Goal: Task Accomplishment & Management: Manage account settings

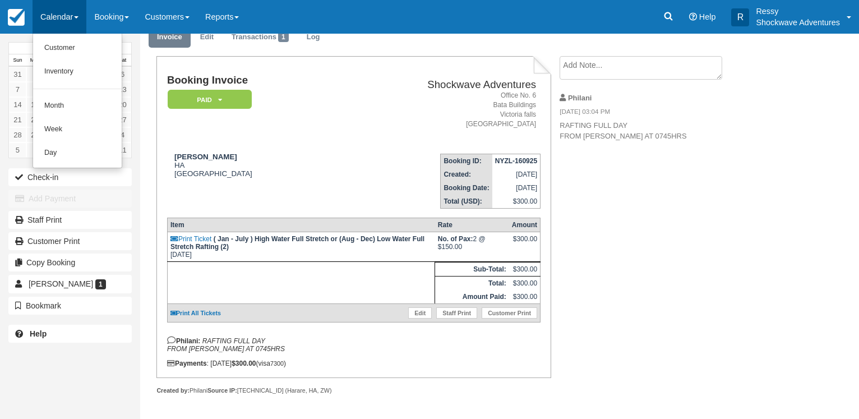
scroll to position [56, 0]
click at [69, 108] on link "Month" at bounding box center [77, 106] width 89 height 24
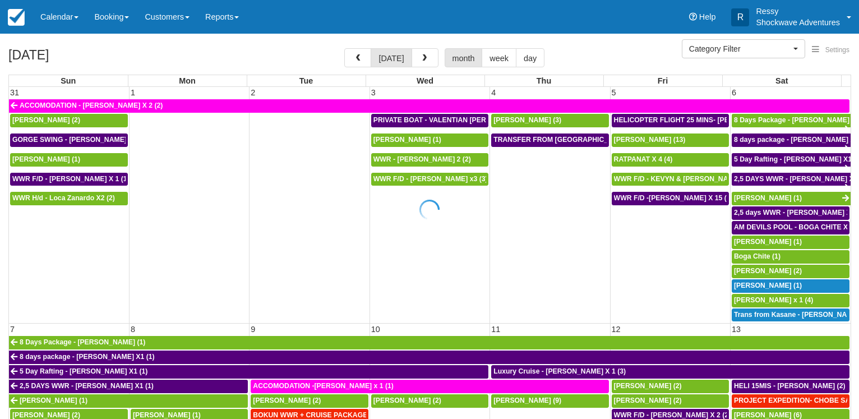
select select
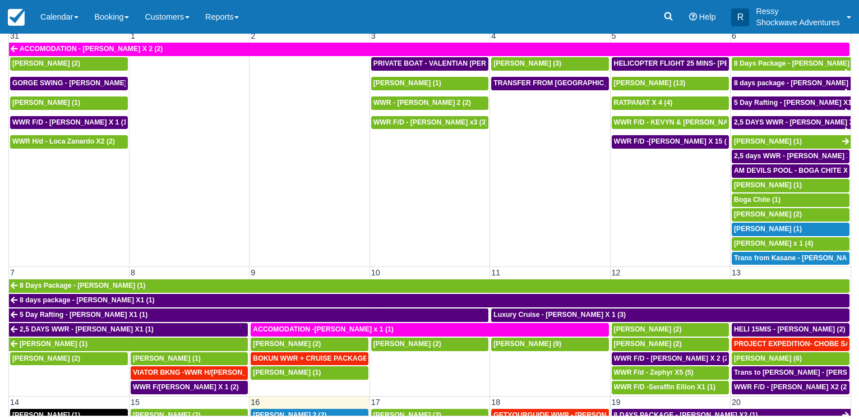
scroll to position [215, 0]
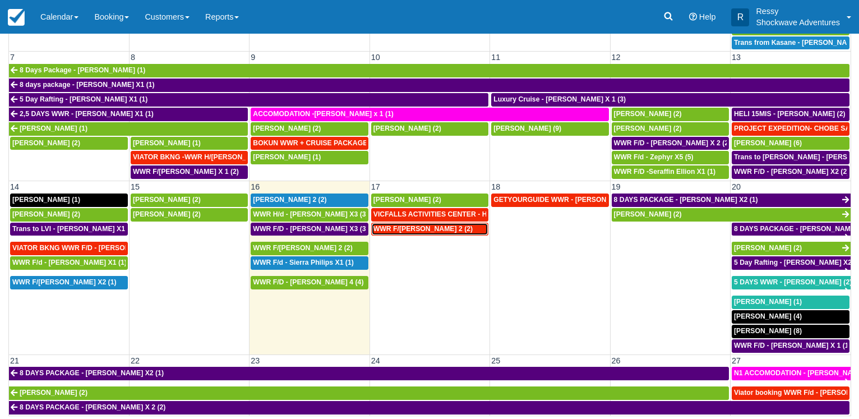
click at [439, 225] on span "WWR F/[PERSON_NAME] 2 (2)" at bounding box center [422, 229] width 99 height 8
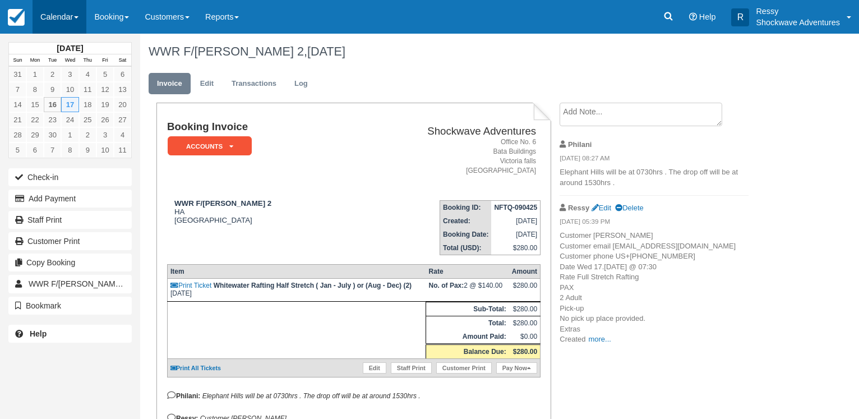
click at [70, 19] on link "Calendar" at bounding box center [60, 17] width 54 height 34
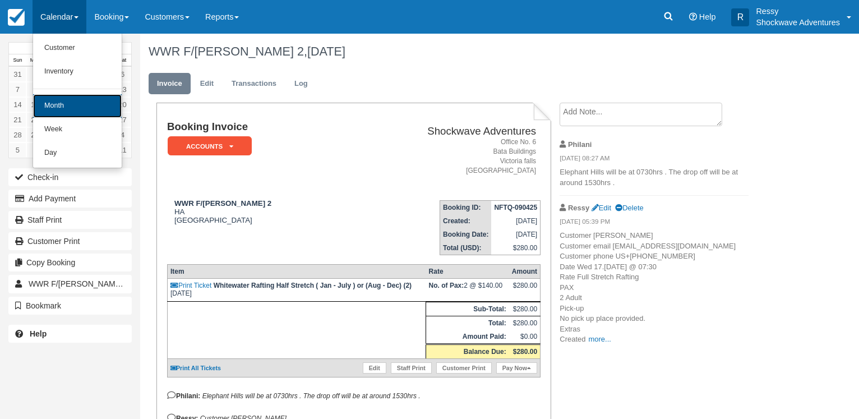
click at [86, 103] on link "Month" at bounding box center [77, 106] width 89 height 24
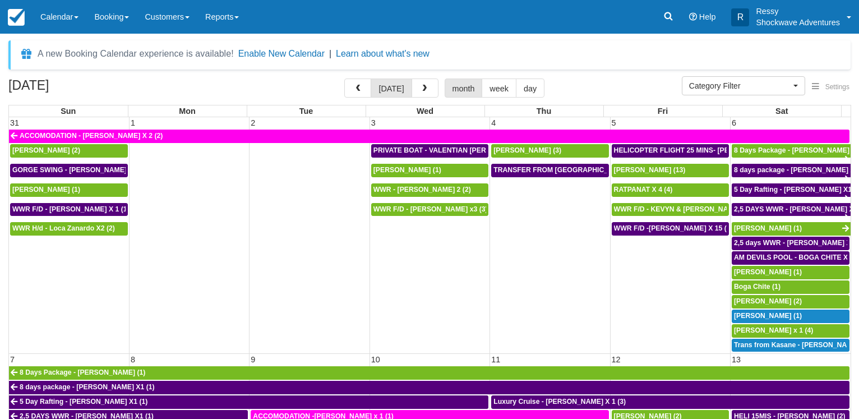
select select
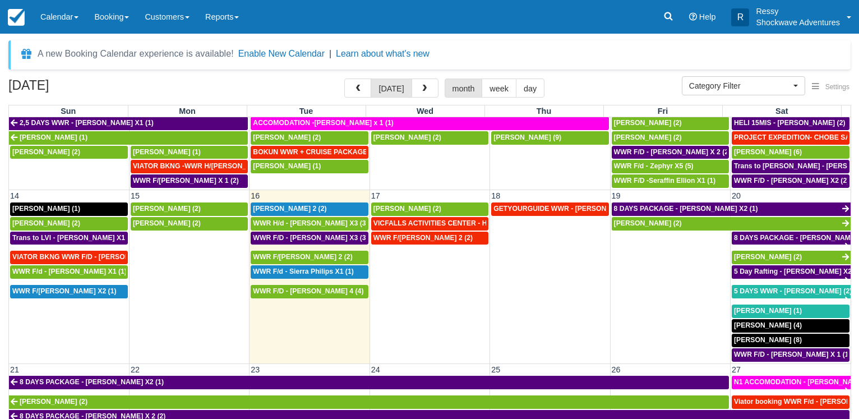
scroll to position [323, 0]
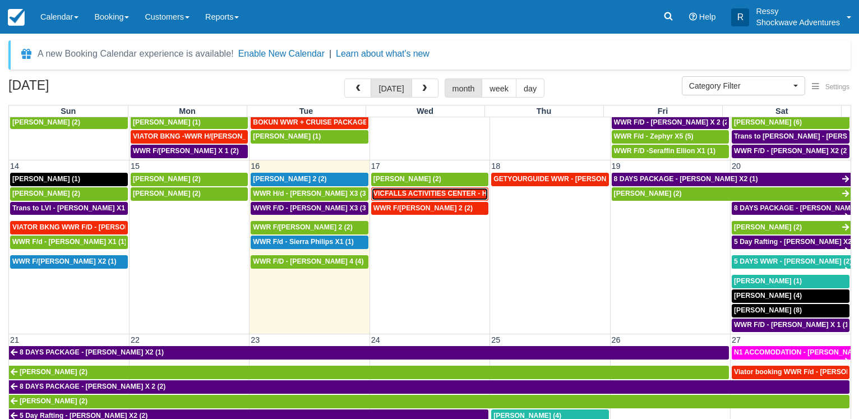
click at [422, 190] on span "VICFALLS ACTIVITIES CENTER - HELICOPTER -Anne Webber X 4 (4)" at bounding box center [491, 194] width 237 height 8
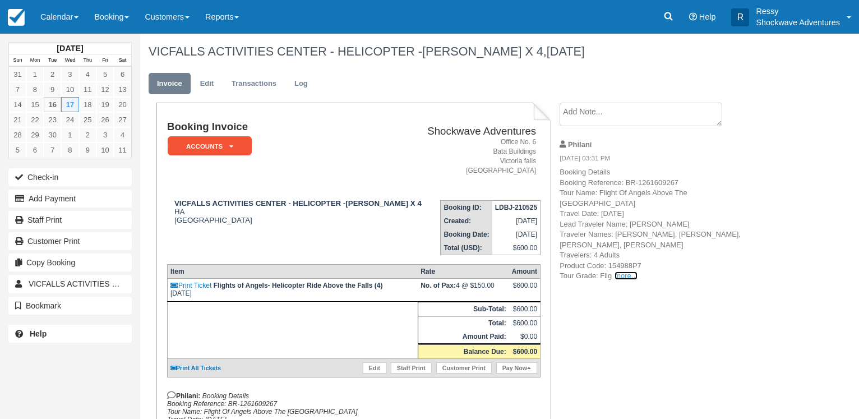
click at [618, 271] on link "more..." at bounding box center [626, 275] width 22 height 8
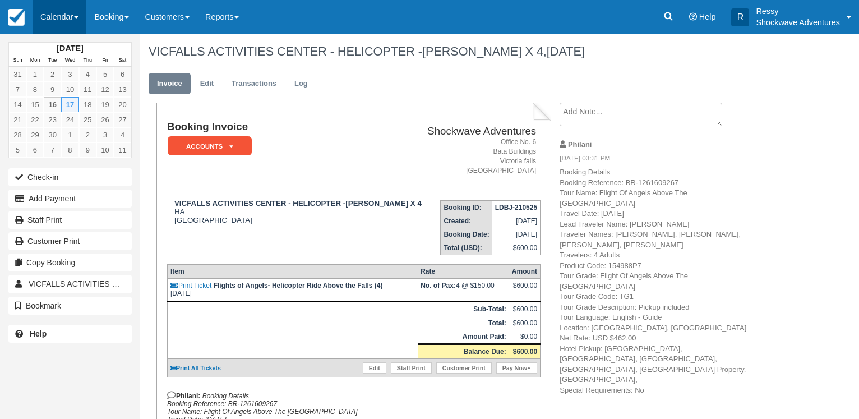
click at [53, 23] on link "Calendar" at bounding box center [60, 17] width 54 height 34
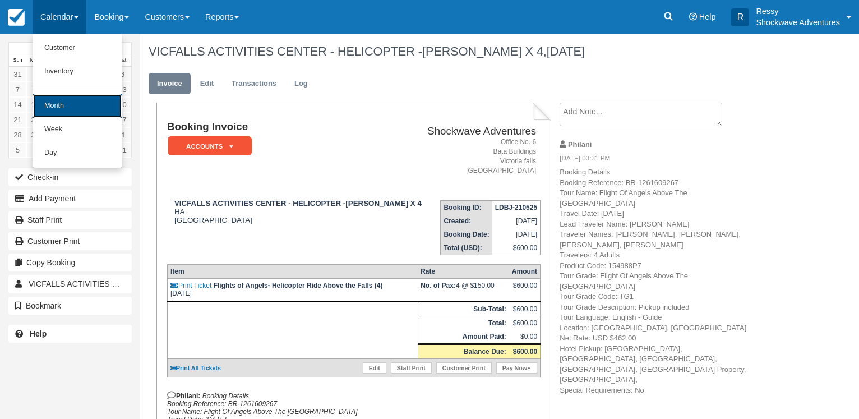
click at [51, 101] on link "Month" at bounding box center [77, 106] width 89 height 24
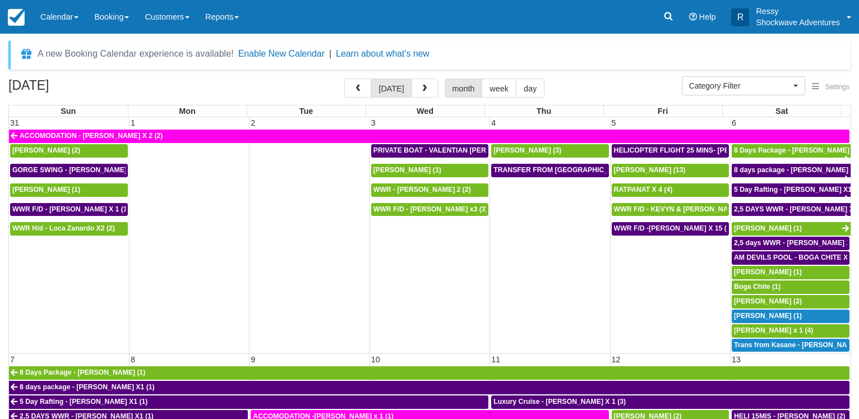
select select
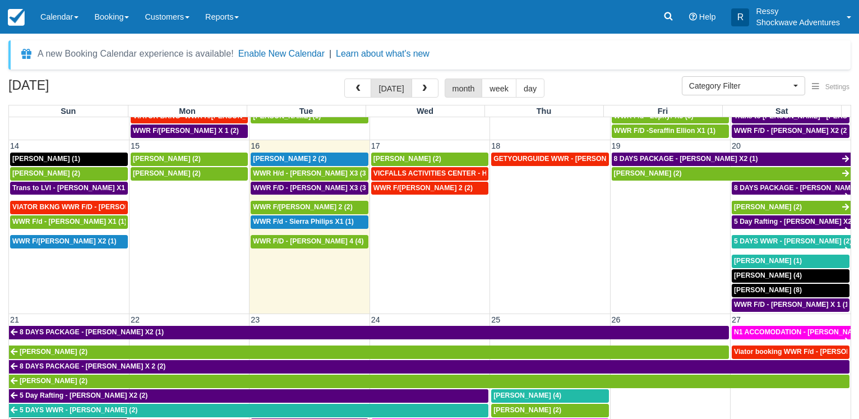
scroll to position [377, 0]
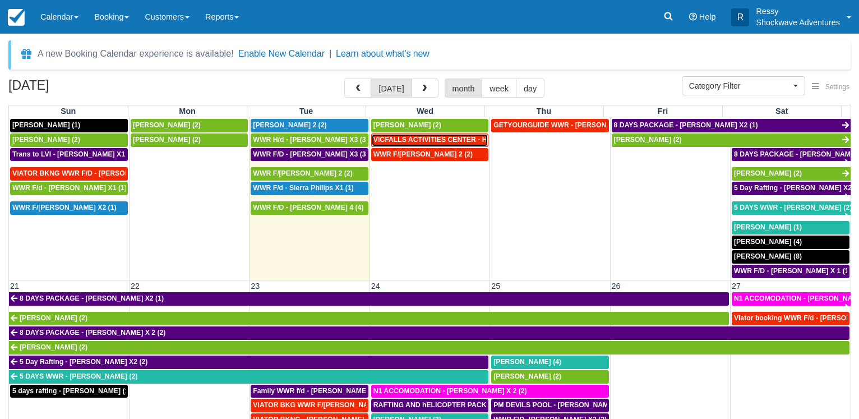
click at [389, 136] on span "VICFALLS ACTIVITIES CENTER - HELICOPTER -Anne Webber X 4 (4)" at bounding box center [491, 140] width 237 height 8
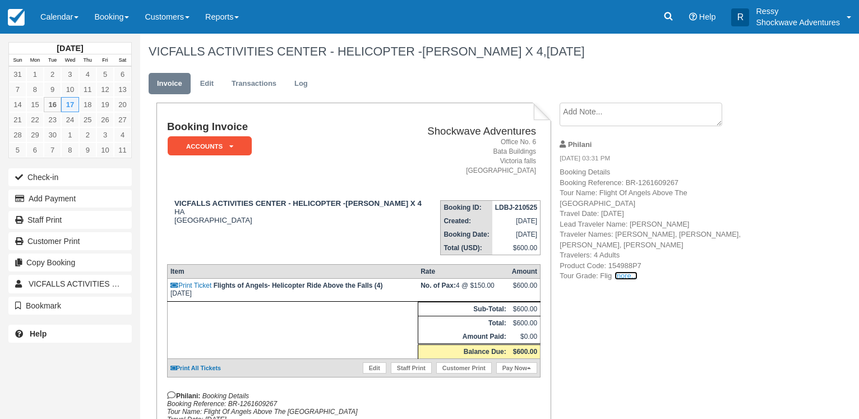
click at [626, 271] on link "more..." at bounding box center [626, 275] width 22 height 8
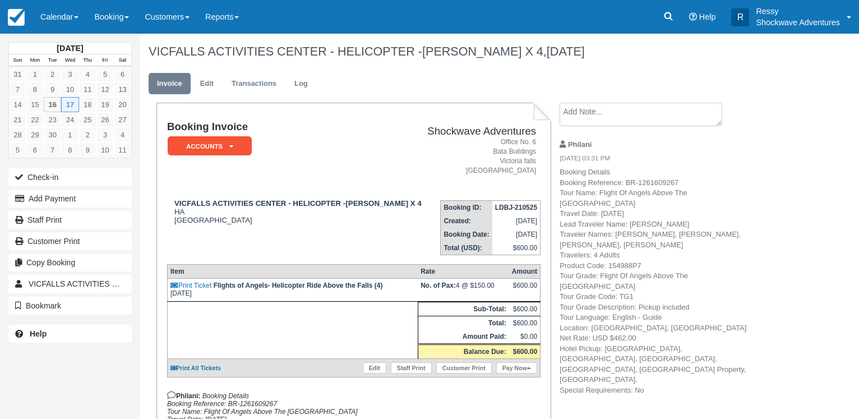
scroll to position [57, 0]
